Goal: Information Seeking & Learning: Find contact information

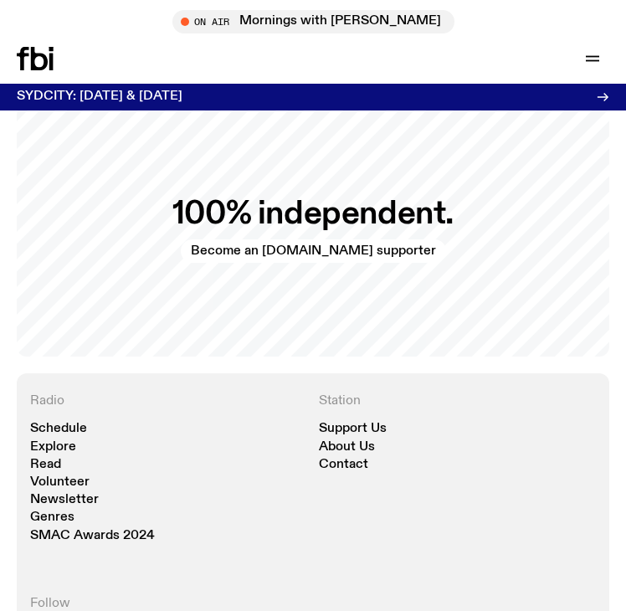
scroll to position [4254, 0]
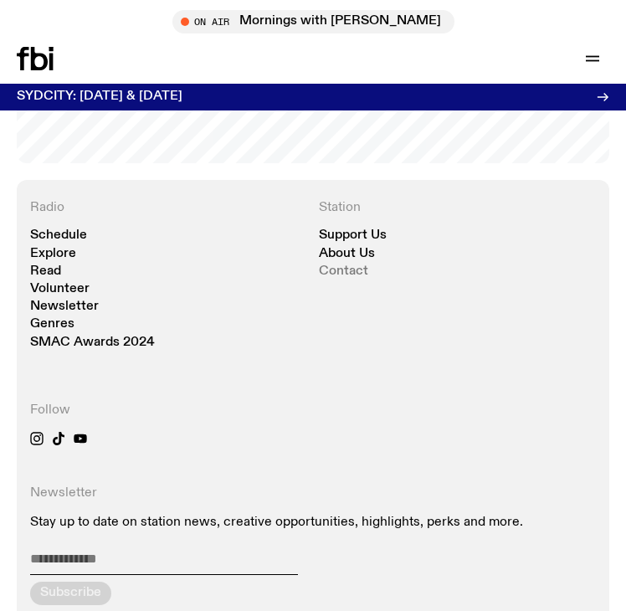
click at [354, 267] on link "Contact" at bounding box center [343, 271] width 49 height 13
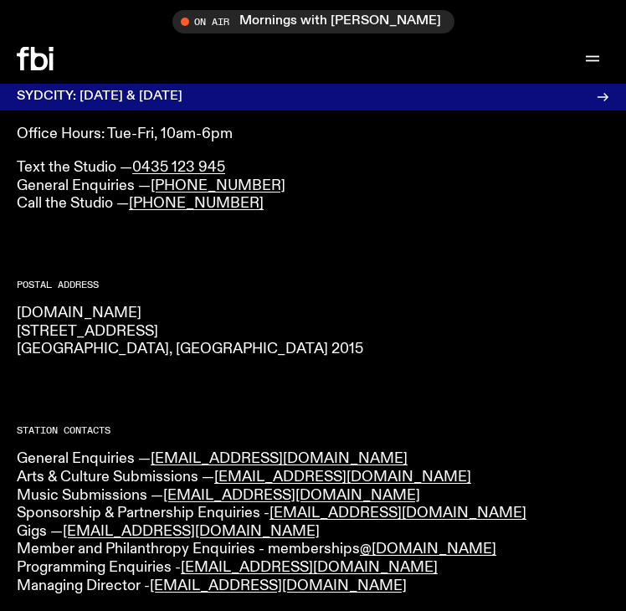
scroll to position [84, 0]
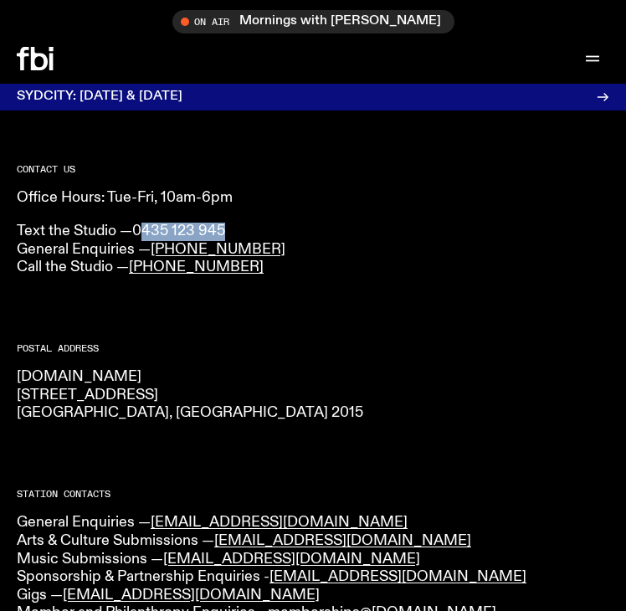
drag, startPoint x: 251, startPoint y: 227, endPoint x: 187, endPoint y: 229, distance: 63.6
click at [146, 225] on p "Text the Studio — 0435 123 945 General Enquiries — [PHONE_NUMBER] Call the Stud…" at bounding box center [313, 250] width 592 height 54
drag, startPoint x: 304, startPoint y: 258, endPoint x: 186, endPoint y: 250, distance: 118.2
click at [186, 250] on p "Text the Studio — 0435 123 945 General Enquiries — [PHONE_NUMBER] Call the Stud…" at bounding box center [313, 250] width 592 height 54
copy link "9030 6940"
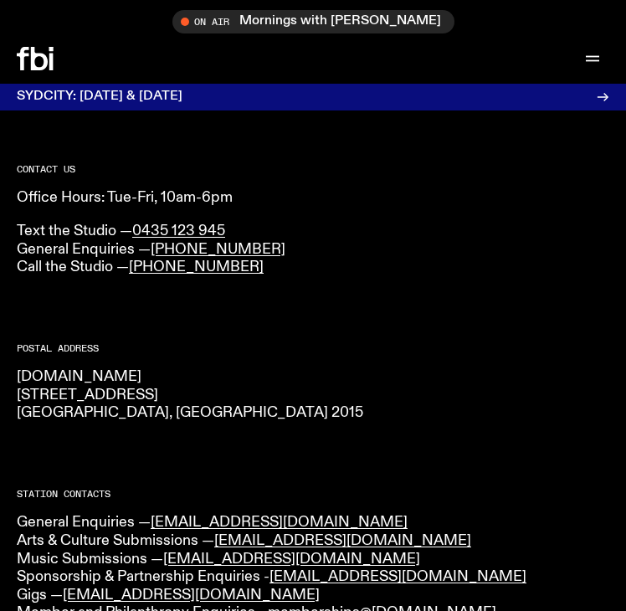
click at [221, 346] on h2 "Postal Address" at bounding box center [313, 348] width 592 height 9
